Goal: Check status

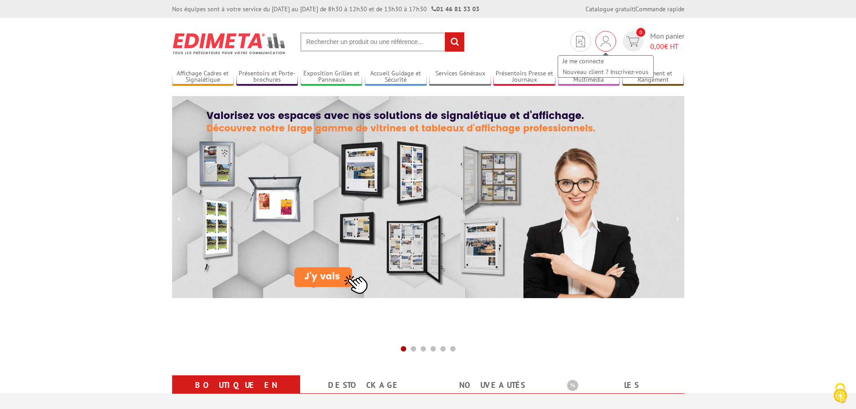
click at [599, 37] on div "Je me connecte Nouveau client ? Inscrivez-vous" at bounding box center [605, 41] width 21 height 21
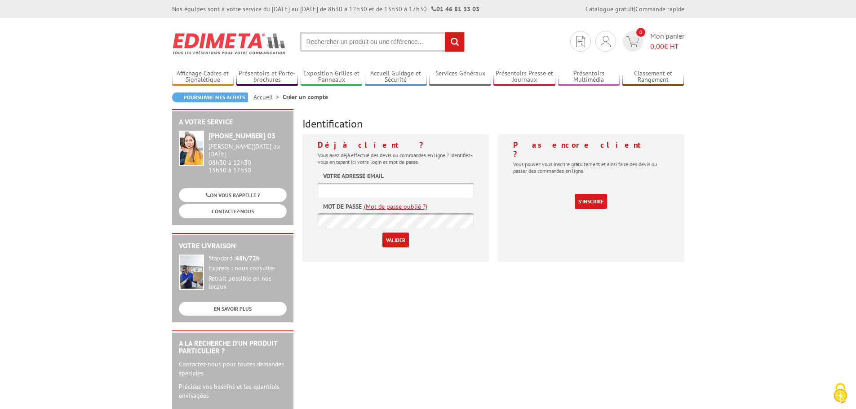
type input "m.brunet@vienne-agencement.fr"
click at [395, 242] on input "Valider" at bounding box center [395, 240] width 27 height 15
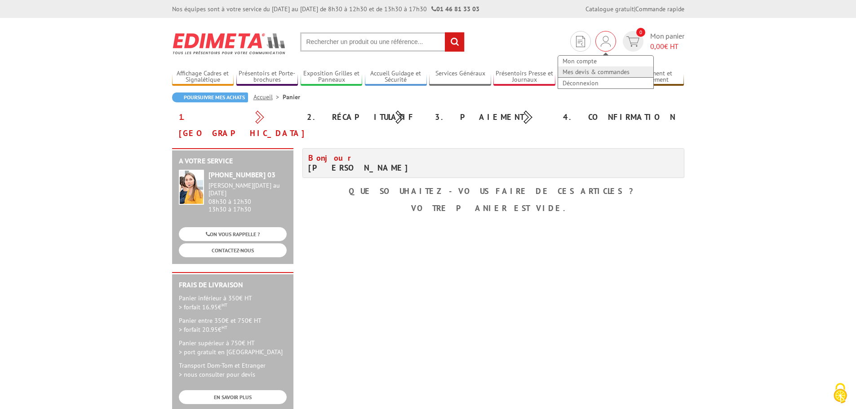
click at [586, 71] on link "Mes devis & commandes" at bounding box center [605, 71] width 95 height 11
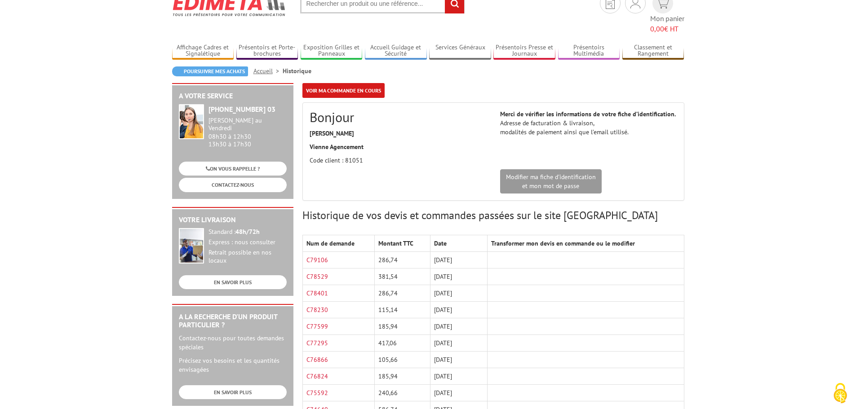
scroll to position [90, 0]
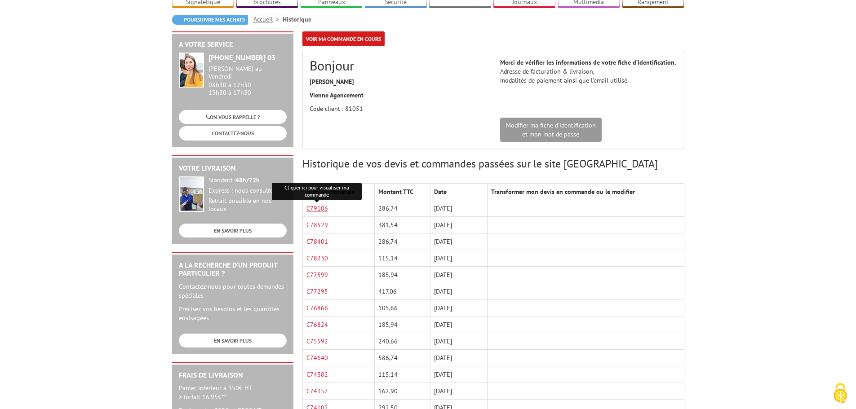
click at [326, 204] on link "C79106" at bounding box center [317, 208] width 22 height 8
